Goal: Information Seeking & Learning: Learn about a topic

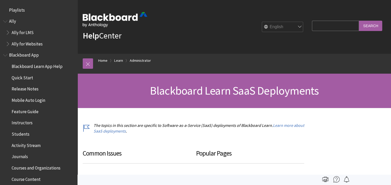
scroll to position [531, 0]
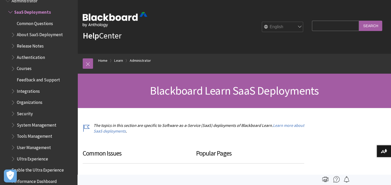
click at [49, 140] on span "Tools Management" at bounding box center [43, 136] width 64 height 9
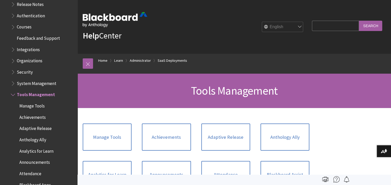
scroll to position [573, 0]
click at [38, 142] on span "Anthology Ally" at bounding box center [32, 139] width 27 height 7
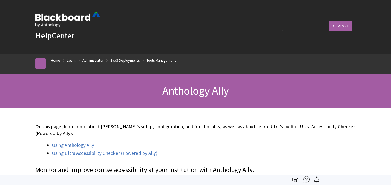
scroll to position [701, 0]
